Goal: Task Accomplishment & Management: Complete application form

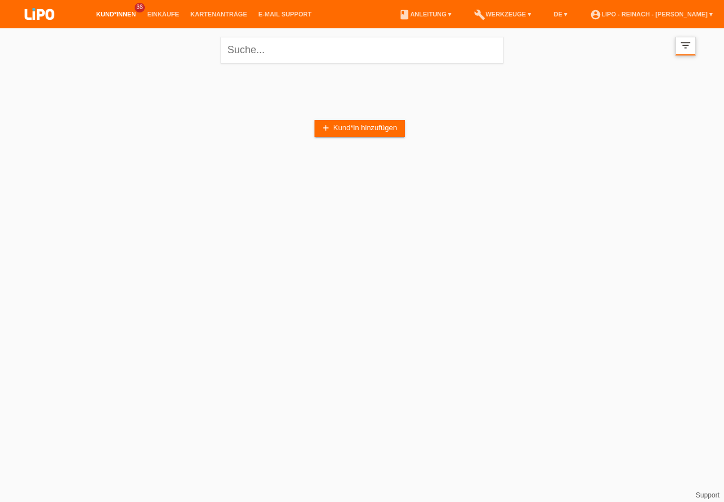
click at [681, 44] on icon "filter_list" at bounding box center [685, 45] width 12 height 12
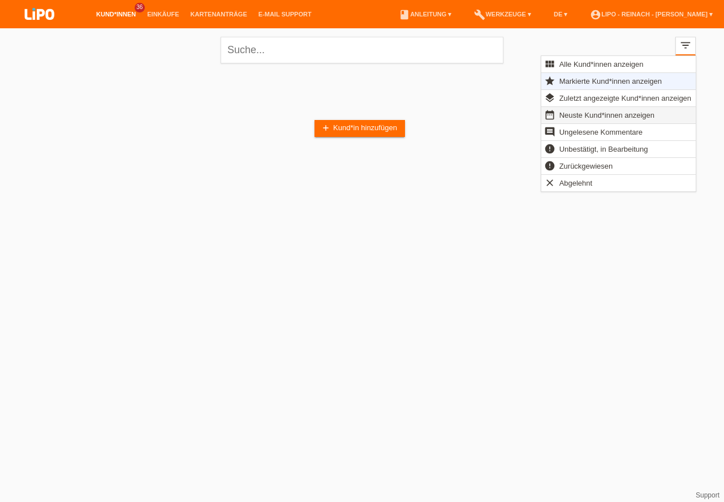
click at [575, 113] on span "Neuste Kund*innen anzeigen" at bounding box center [607, 115] width 98 height 14
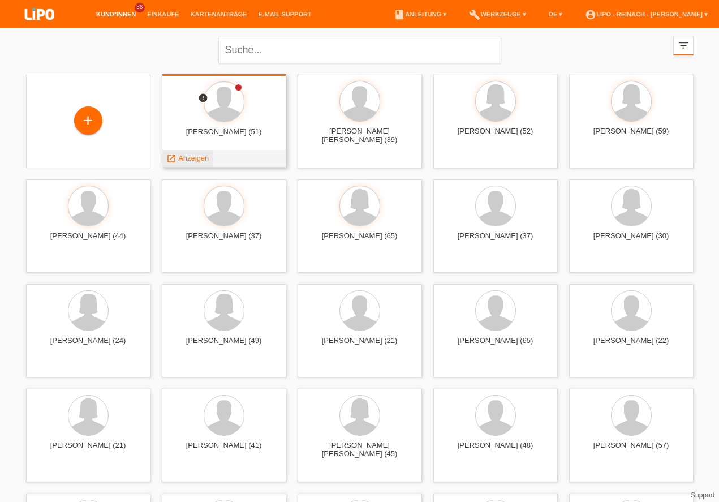
click at [198, 161] on span "Anzeigen" at bounding box center [193, 158] width 31 height 8
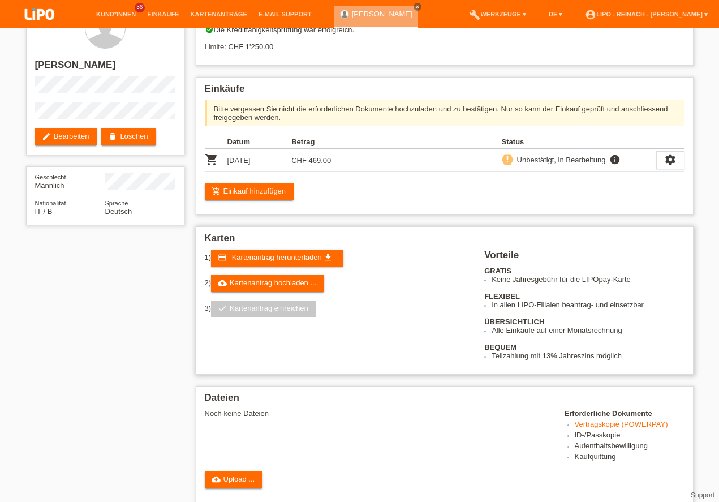
scroll to position [32, 0]
click at [236, 486] on link "cloud_upload Upload ..." at bounding box center [234, 479] width 58 height 17
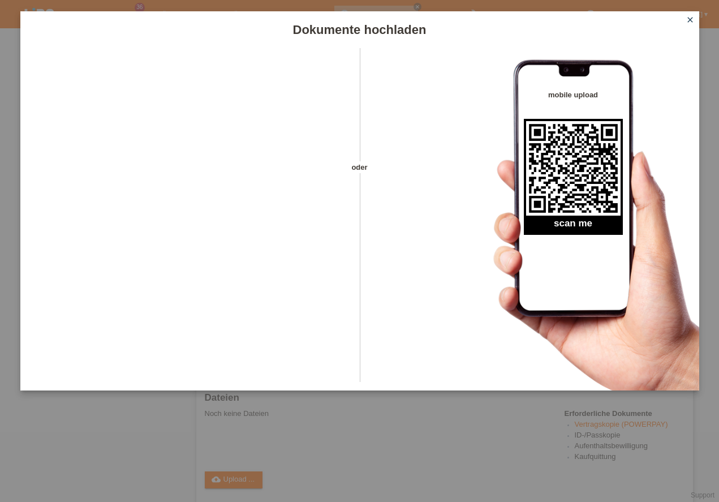
click at [691, 18] on icon "close" at bounding box center [689, 19] width 9 height 9
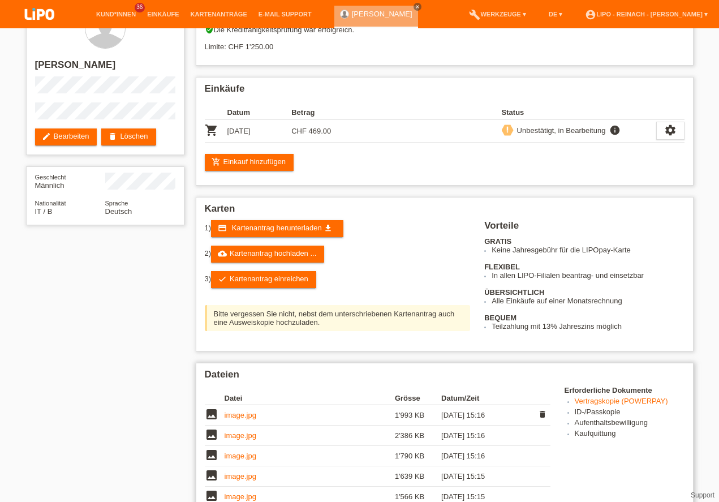
scroll to position [97, 0]
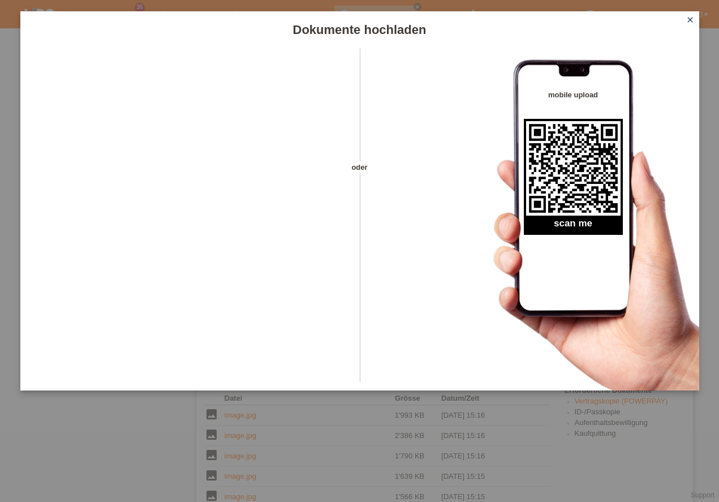
click at [689, 18] on icon "close" at bounding box center [689, 19] width 9 height 9
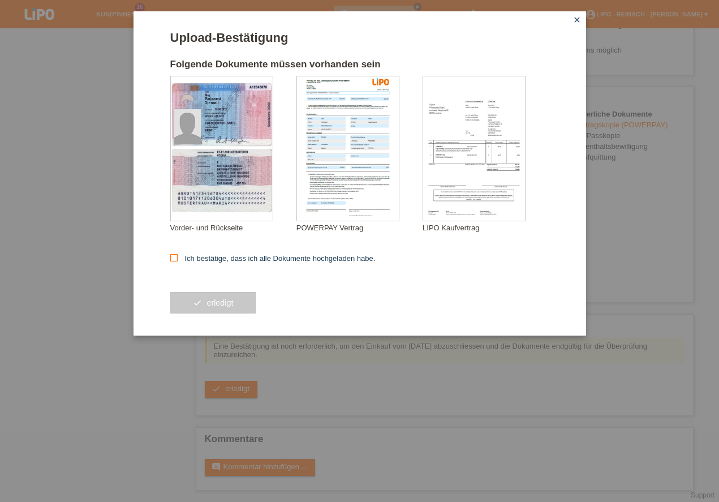
scroll to position [308, 0]
click at [174, 255] on icon at bounding box center [173, 257] width 7 height 7
click at [174, 255] on input "Ich bestätige, dass ich alle Dokumente hochgeladen habe." at bounding box center [173, 257] width 7 height 7
checkbox input "true"
click at [200, 306] on button "check erledigt" at bounding box center [213, 302] width 86 height 21
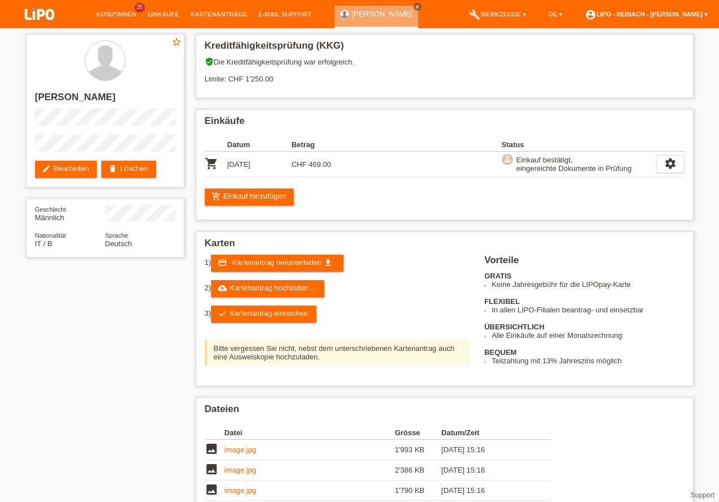
click at [654, 14] on link "account_circle LIPO - Reinach - [PERSON_NAME] ▾" at bounding box center [646, 14] width 134 height 7
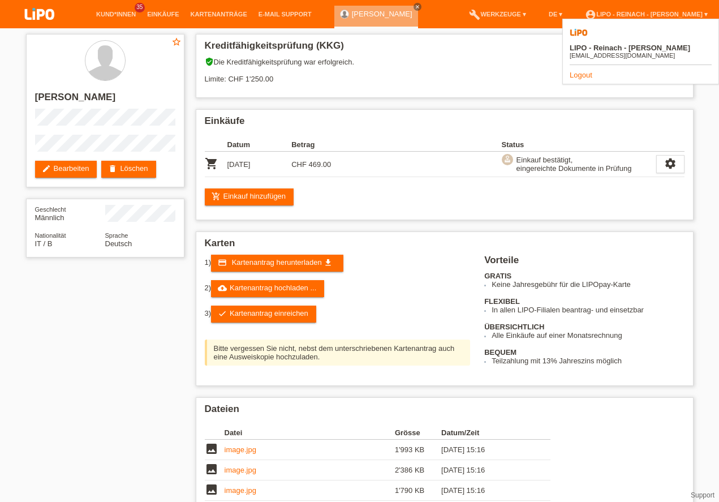
click at [43, 7] on img at bounding box center [39, 15] width 57 height 30
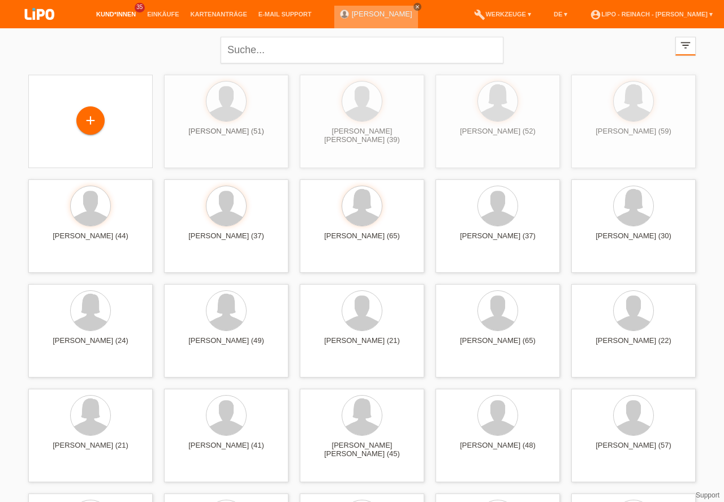
click at [415, 5] on icon "close" at bounding box center [418, 7] width 6 height 6
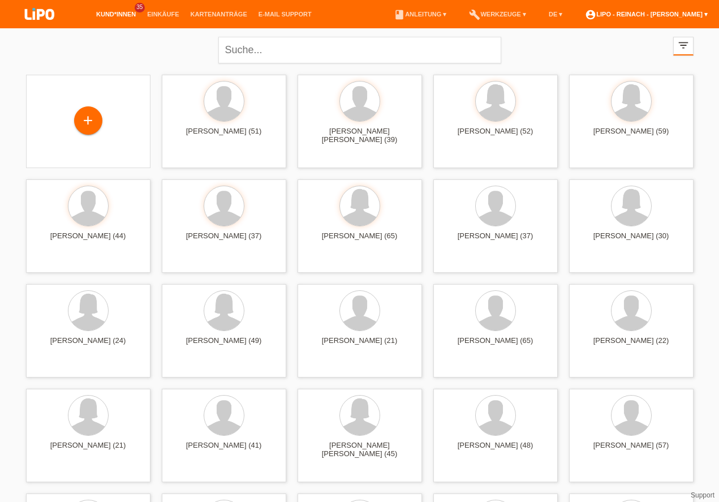
click at [664, 11] on link "account_circle LIPO - Reinach - [PERSON_NAME] ▾" at bounding box center [646, 14] width 134 height 7
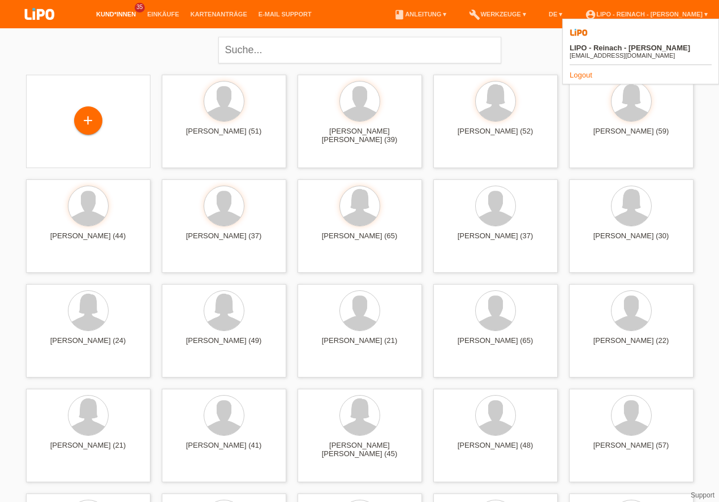
click at [583, 71] on link "Logout" at bounding box center [580, 75] width 23 height 8
